Goal: Task Accomplishment & Management: Use online tool/utility

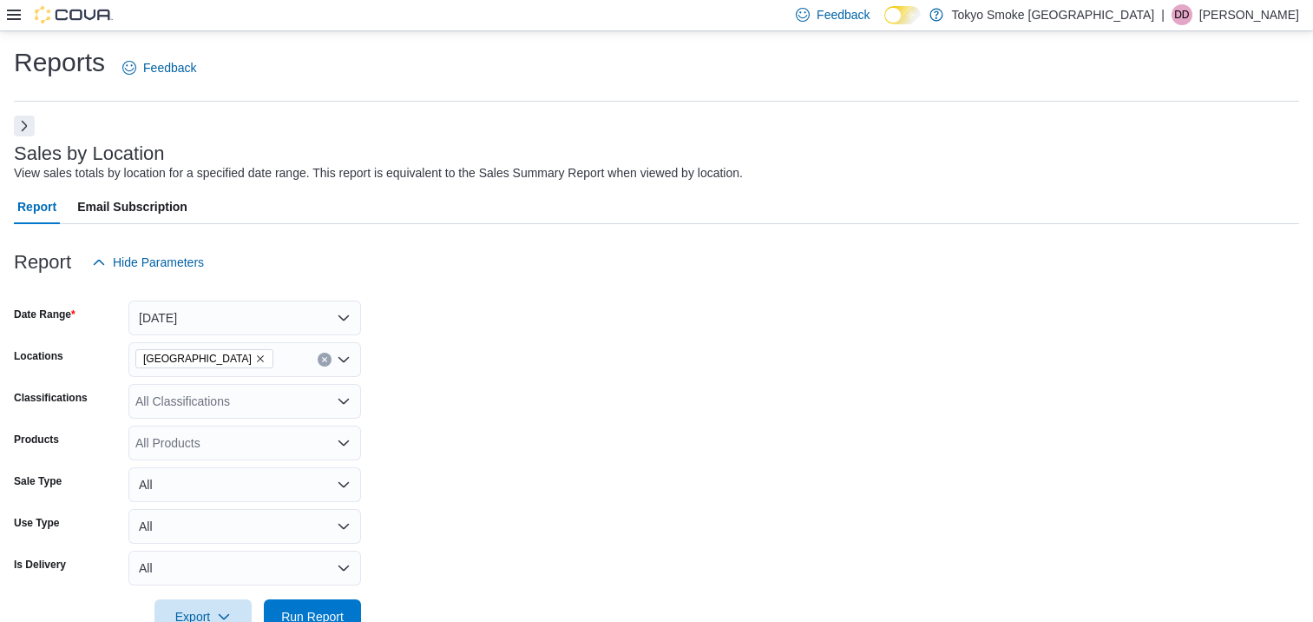
scroll to position [564, 0]
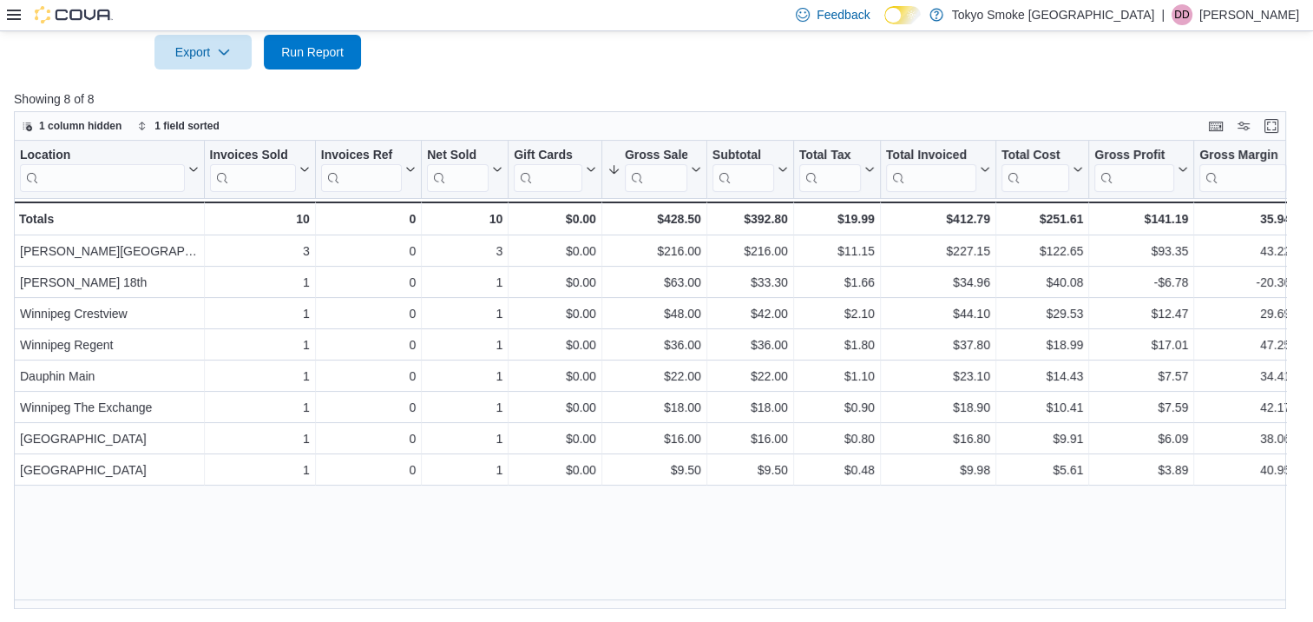
click at [9, 14] on icon at bounding box center [14, 15] width 14 height 10
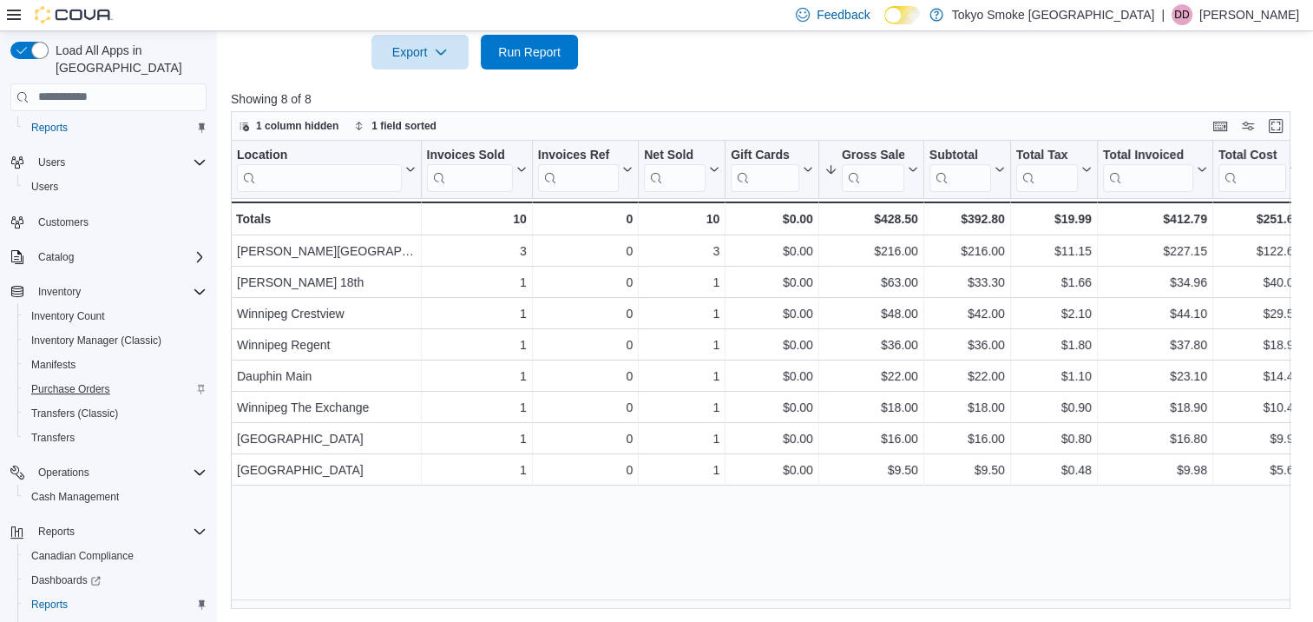
scroll to position [84, 0]
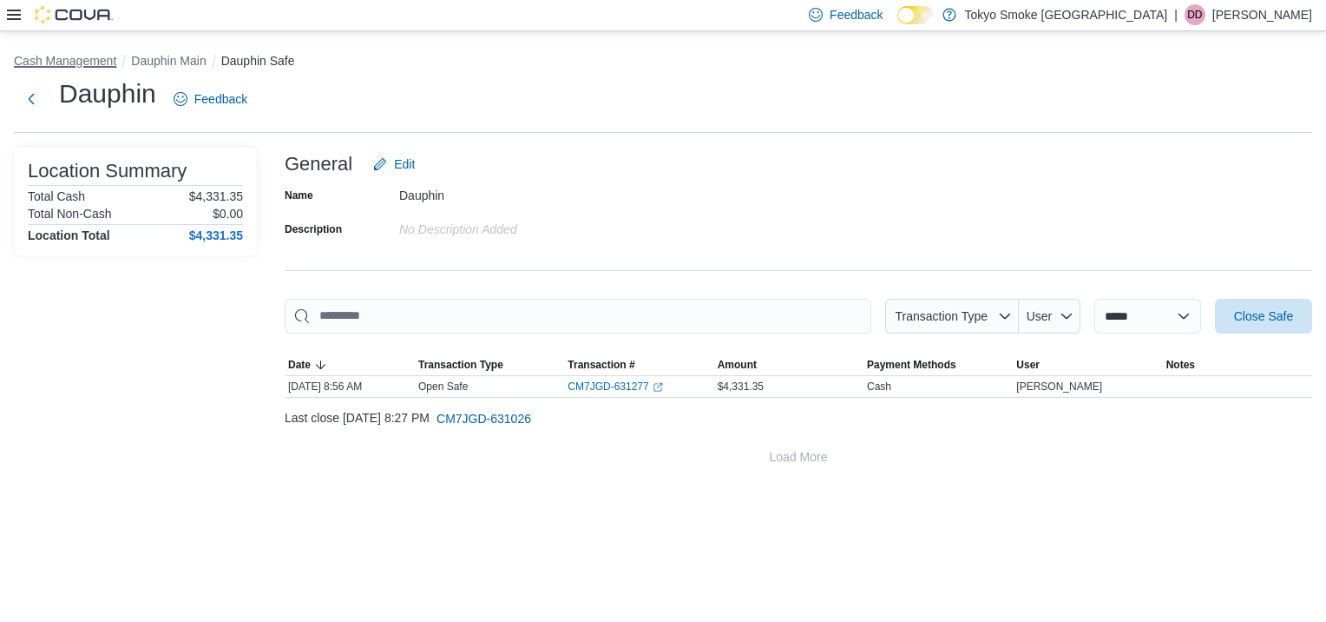
click at [68, 56] on button "Cash Management" at bounding box center [65, 61] width 102 height 14
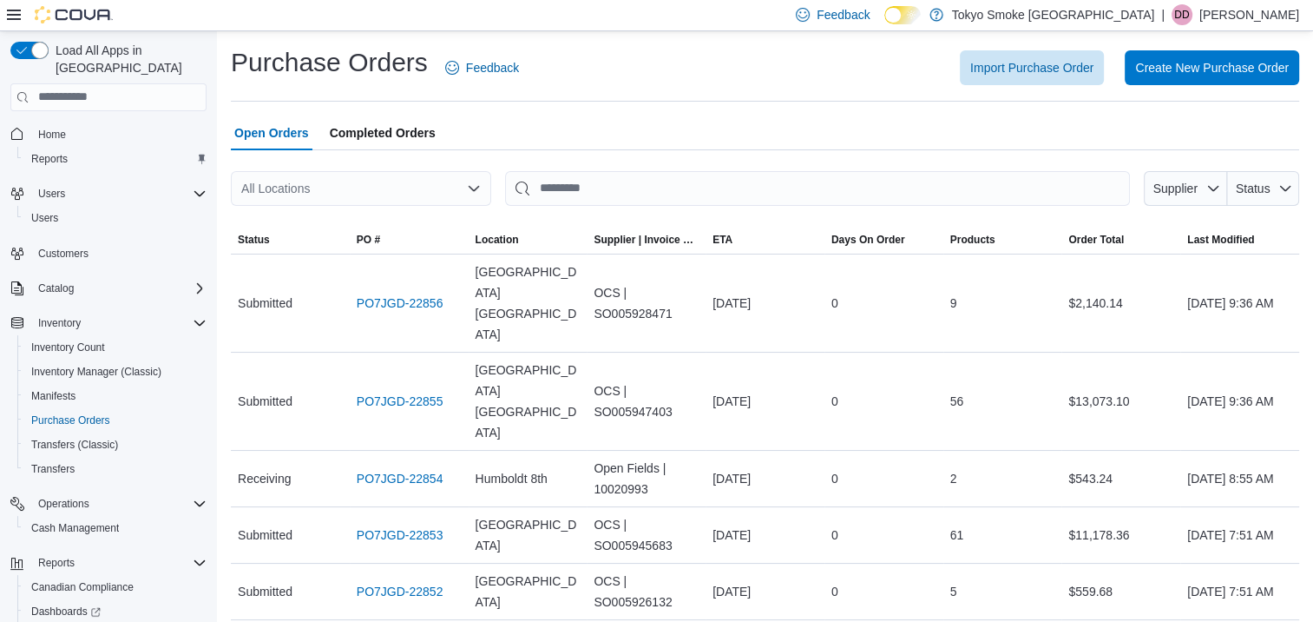
click at [444, 181] on div "All Locations" at bounding box center [361, 188] width 260 height 35
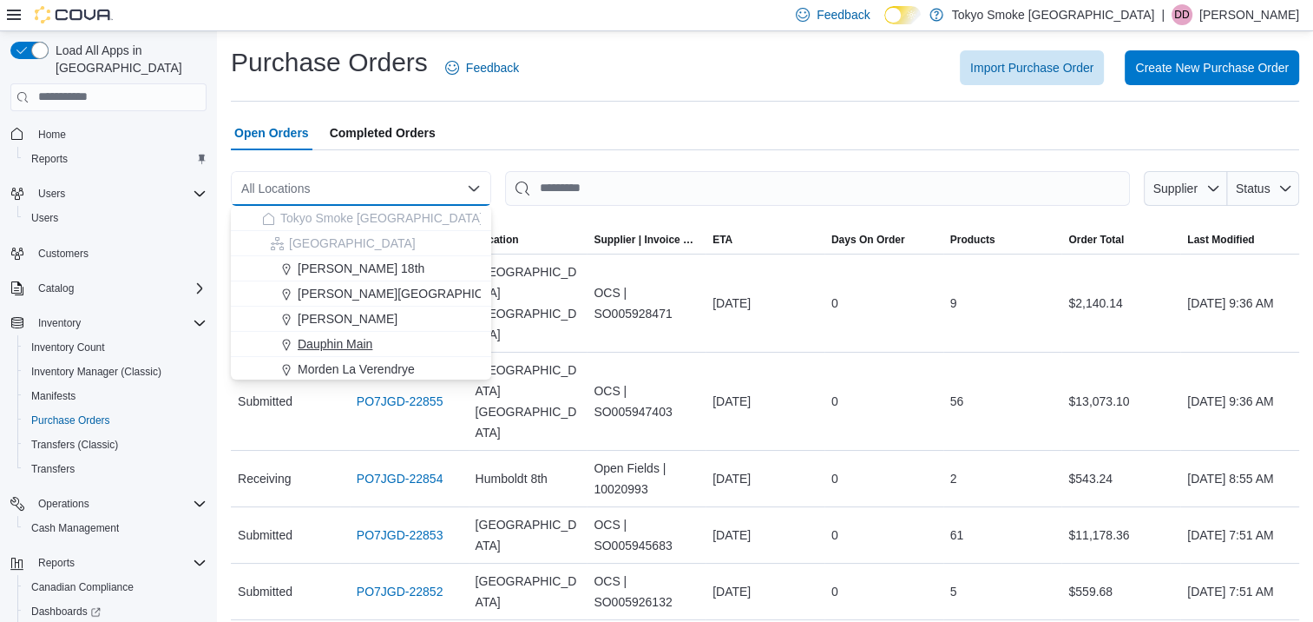
click at [319, 346] on span "Dauphin Main" at bounding box center [335, 343] width 75 height 17
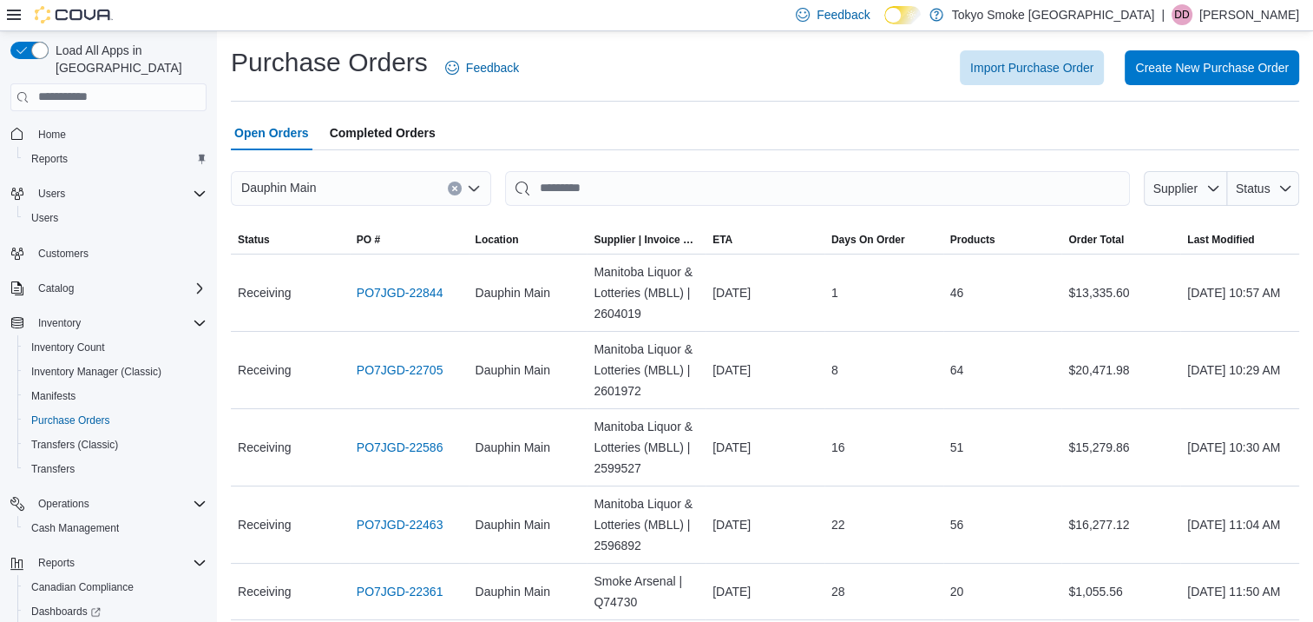
click at [719, 113] on div "Purchase Orders Feedback Import Purchase Order Create New Purchase Order Open O…" at bounding box center [765, 363] width 1069 height 637
